Goal: Understand process/instructions: Learn how to perform a task or action

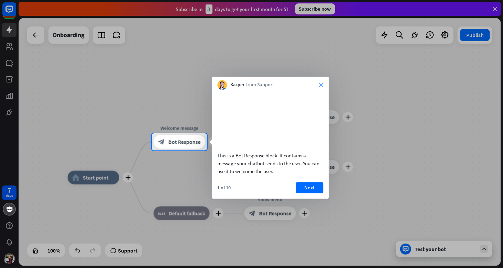
click at [321, 85] on icon "close" at bounding box center [321, 85] width 4 height 4
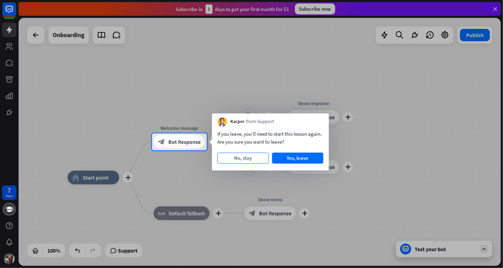
click at [245, 159] on button "No, stay" at bounding box center [243, 158] width 51 height 11
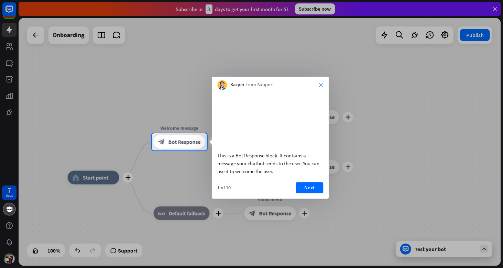
click at [323, 85] on icon "close" at bounding box center [321, 85] width 4 height 4
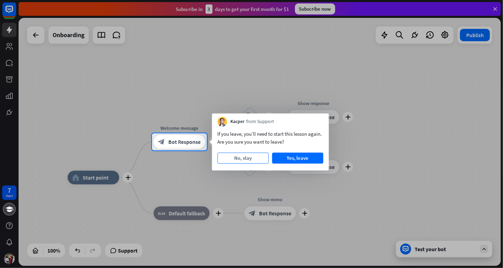
click at [245, 158] on button "No, stay" at bounding box center [243, 158] width 51 height 11
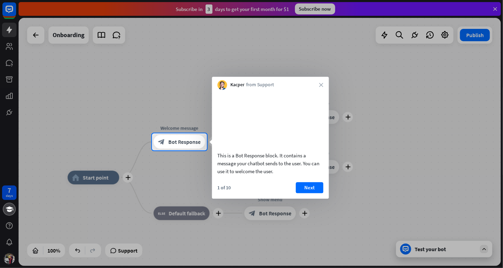
click at [296, 193] on div "1 of 10 Next" at bounding box center [270, 190] width 117 height 16
drag, startPoint x: 296, startPoint y: 193, endPoint x: 305, endPoint y: 198, distance: 11.2
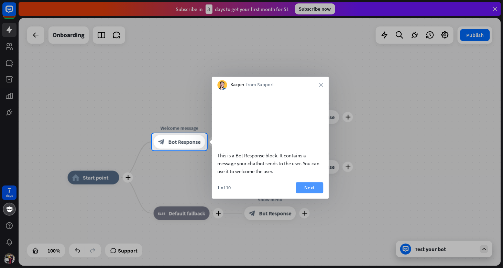
click at [305, 198] on div "1 of 10 Next" at bounding box center [270, 190] width 117 height 16
click at [305, 193] on button "Next" at bounding box center [309, 187] width 27 height 11
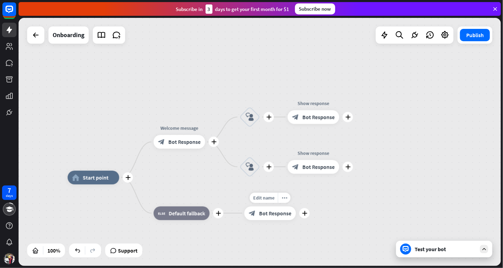
click at [296, 207] on div "Edit name more_horiz plus Show menu block_bot_response Bot Response" at bounding box center [270, 214] width 52 height 14
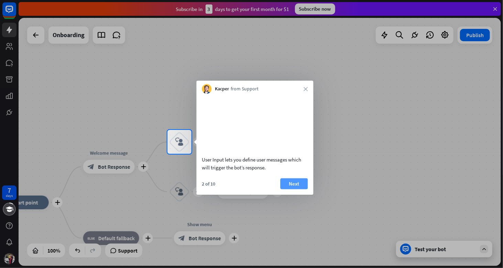
click at [301, 189] on button "Next" at bounding box center [293, 183] width 27 height 11
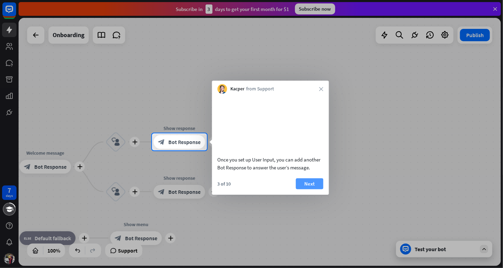
click at [301, 189] on button "Next" at bounding box center [309, 183] width 27 height 11
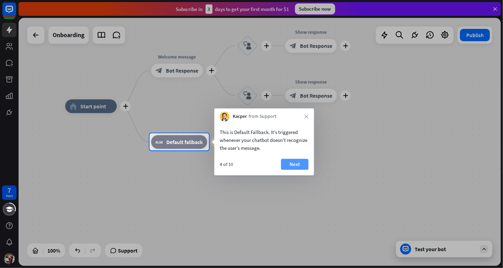
click at [297, 167] on button "Next" at bounding box center [294, 164] width 27 height 11
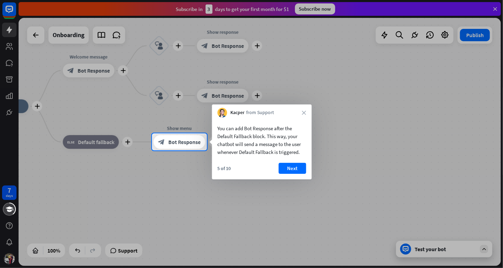
click at [297, 167] on button "Next" at bounding box center [292, 168] width 27 height 11
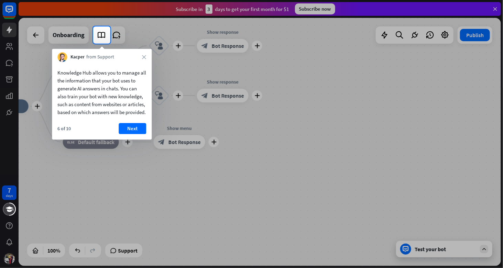
click at [297, 167] on div at bounding box center [251, 156] width 503 height 224
click at [260, 119] on div at bounding box center [251, 156] width 503 height 224
click at [142, 55] on icon "close" at bounding box center [144, 57] width 4 height 4
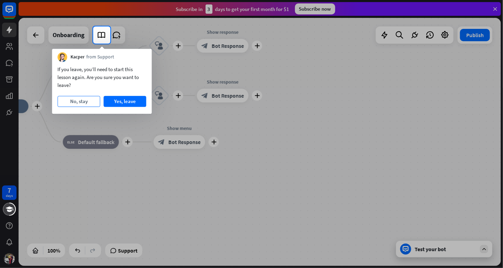
click at [82, 99] on button "No, stay" at bounding box center [78, 101] width 43 height 11
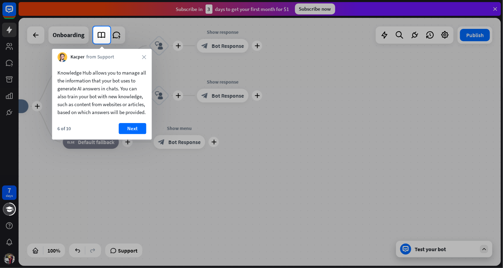
click at [141, 57] on div "Kacper from Support close" at bounding box center [102, 55] width 100 height 13
click at [147, 56] on div "Kacper from Support close" at bounding box center [102, 55] width 100 height 13
click at [146, 57] on icon "close" at bounding box center [144, 57] width 4 height 4
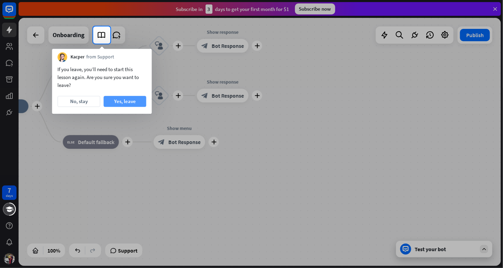
click at [119, 102] on button "Yes, leave" at bounding box center [124, 101] width 43 height 11
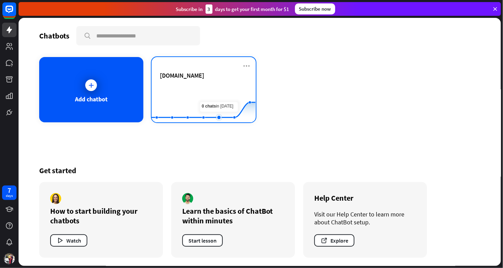
click at [219, 103] on rect at bounding box center [204, 105] width 104 height 43
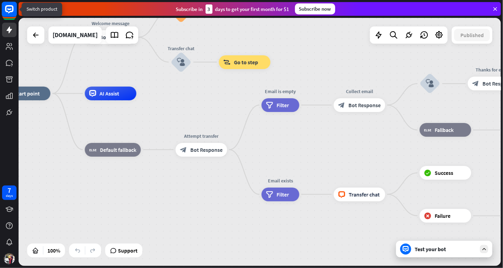
click at [9, 11] on rect at bounding box center [9, 9] width 15 height 15
